Goal: Transaction & Acquisition: Purchase product/service

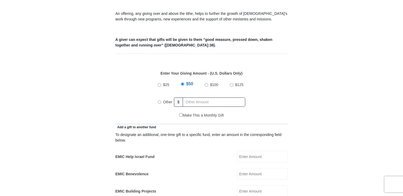
scroll to position [196, 0]
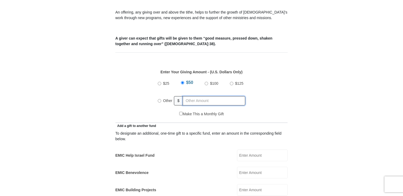
radio input "true"
click at [189, 96] on input "text" at bounding box center [214, 100] width 61 height 9
type input "1"
click at [244, 149] on input "EMIC Help Israel Fund" at bounding box center [262, 155] width 51 height 12
type input "10.00"
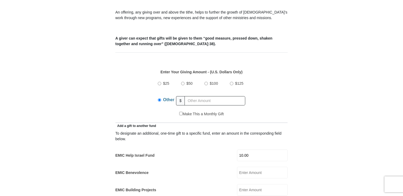
drag, startPoint x: 402, startPoint y: 44, endPoint x: 405, endPoint y: 67, distance: 22.9
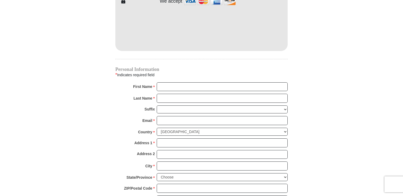
scroll to position [486, 0]
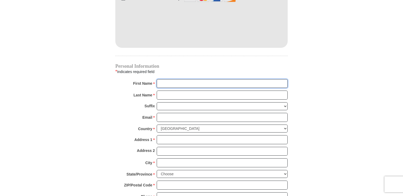
click at [163, 79] on input "First Name *" at bounding box center [222, 83] width 131 height 9
type input "Sherria"
type input "Reynolds"
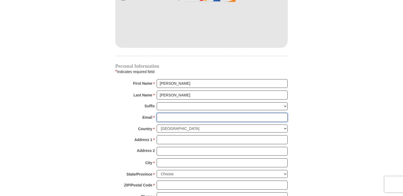
type input "sherria.reynolds@yahoo.com"
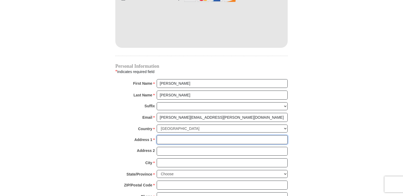
type input "3350 W. Hillsborough Ave."
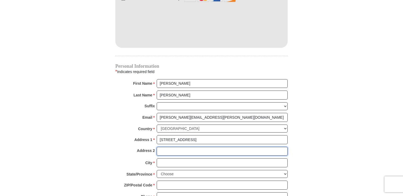
type input "Apt. 325"
type input "TAMPA"
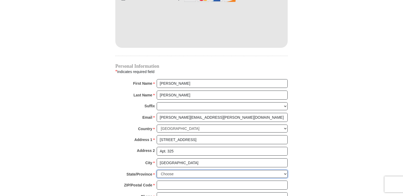
select select "FL"
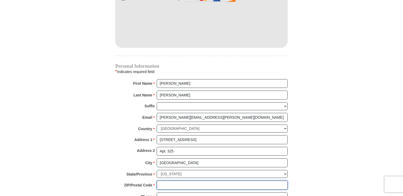
type input "33614"
type input "8134605017"
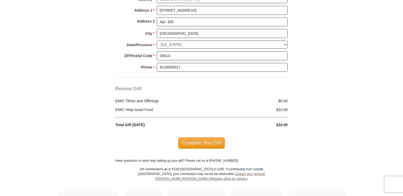
scroll to position [618, 0]
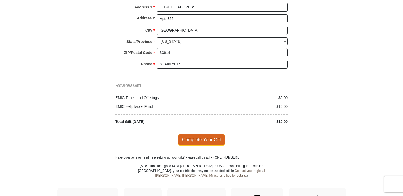
click at [205, 134] on span "Complete Your Gift" at bounding box center [201, 139] width 47 height 11
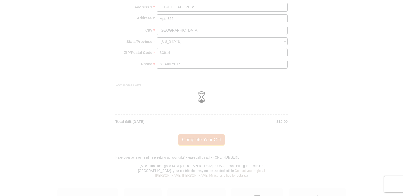
click at [205, 129] on div at bounding box center [201, 98] width 403 height 196
